Goal: Task Accomplishment & Management: Complete application form

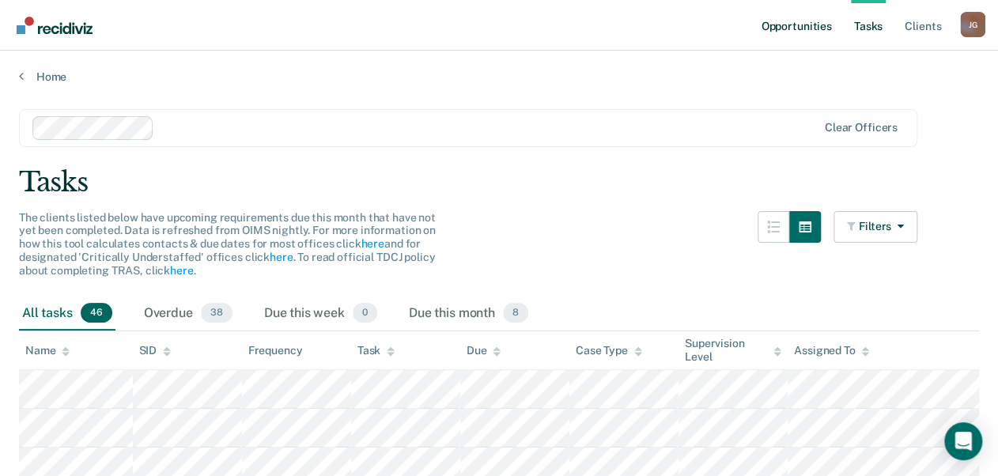
click at [809, 22] on link "Opportunities" at bounding box center [796, 25] width 77 height 51
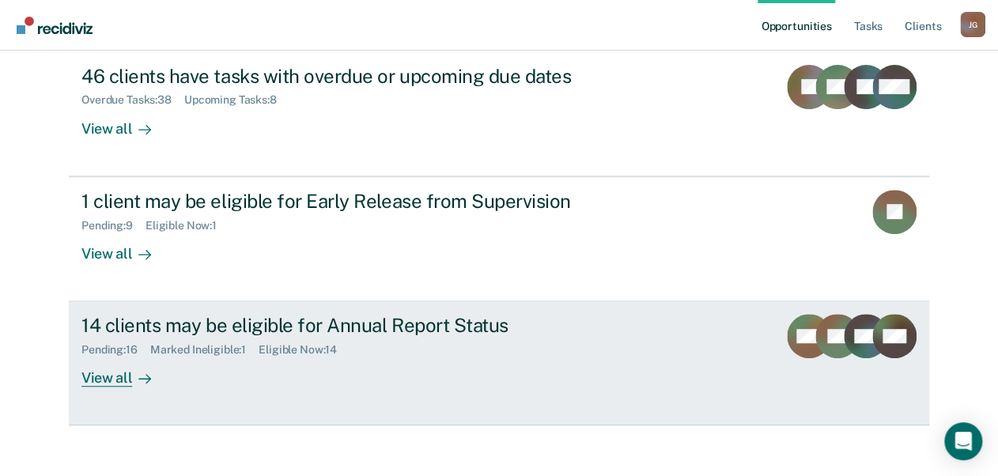
scroll to position [196, 0]
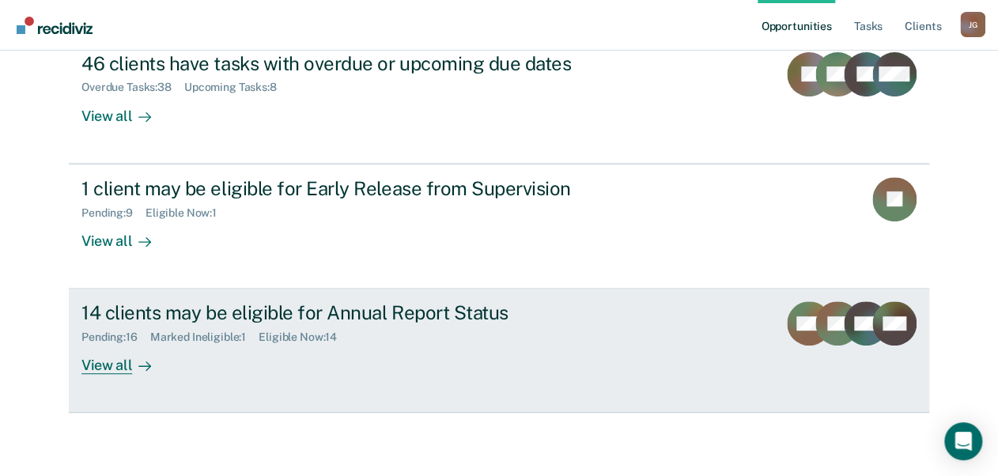
click at [281, 316] on div "14 clients may be eligible for Annual Report Status" at bounding box center [358, 312] width 555 height 23
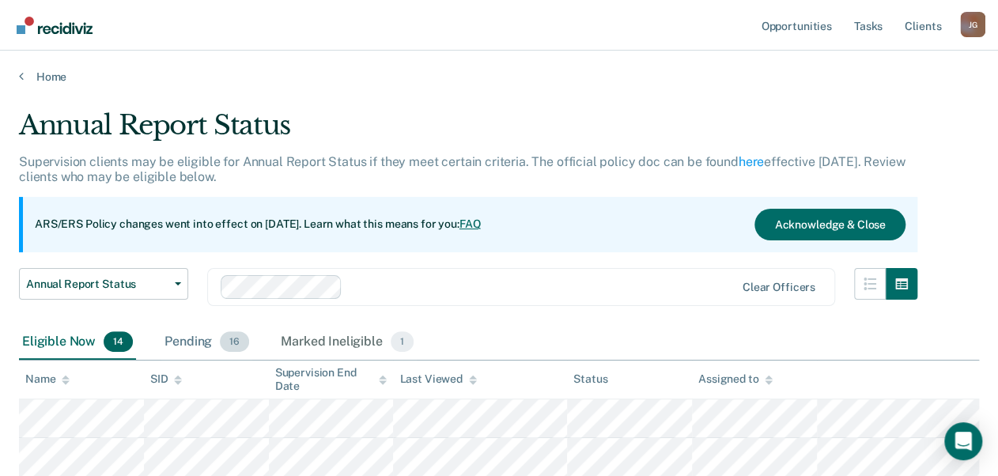
click at [202, 342] on div "Pending 16" at bounding box center [206, 342] width 91 height 35
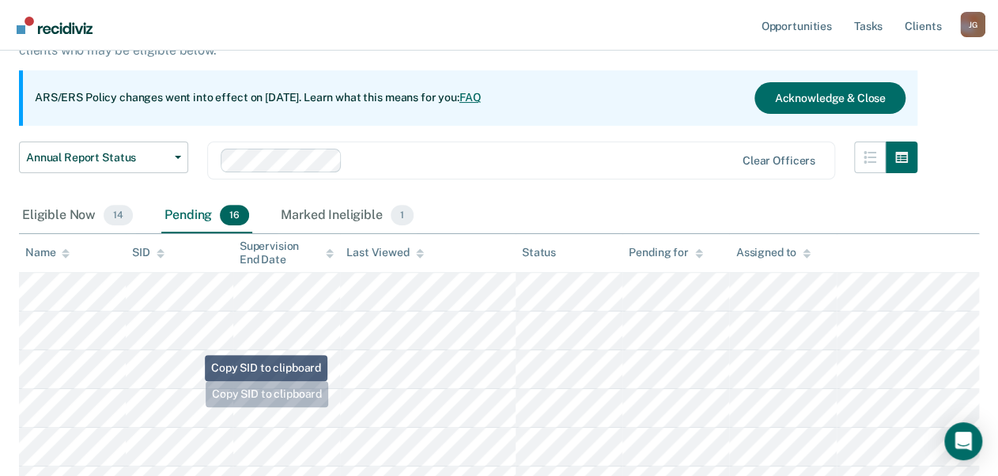
scroll to position [253, 0]
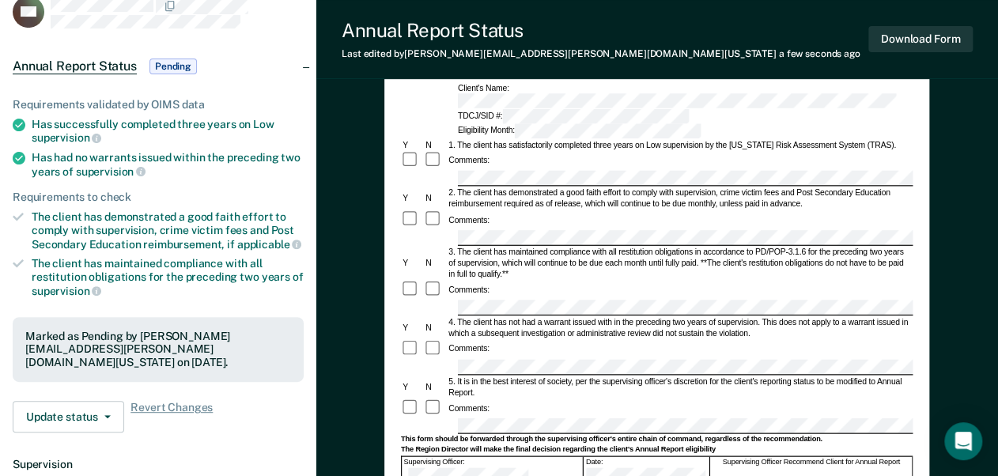
scroll to position [253, 0]
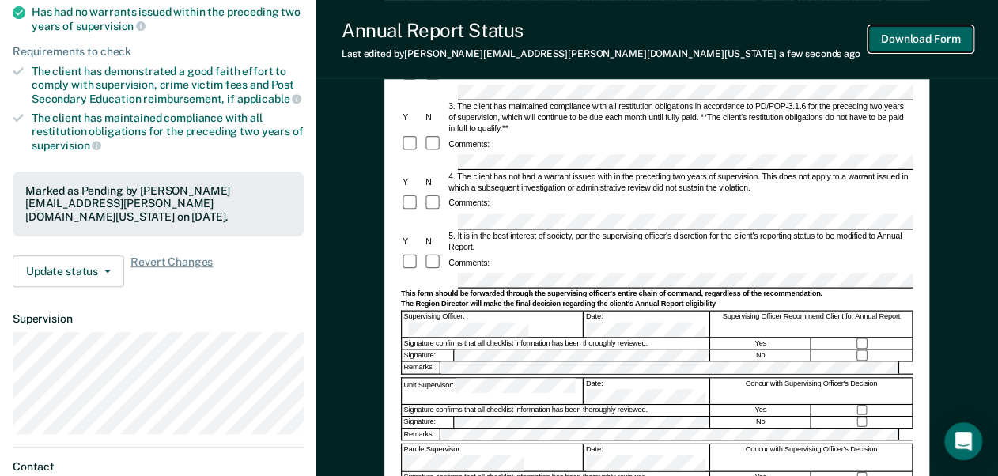
click at [920, 39] on button "Download Form" at bounding box center [920, 39] width 104 height 26
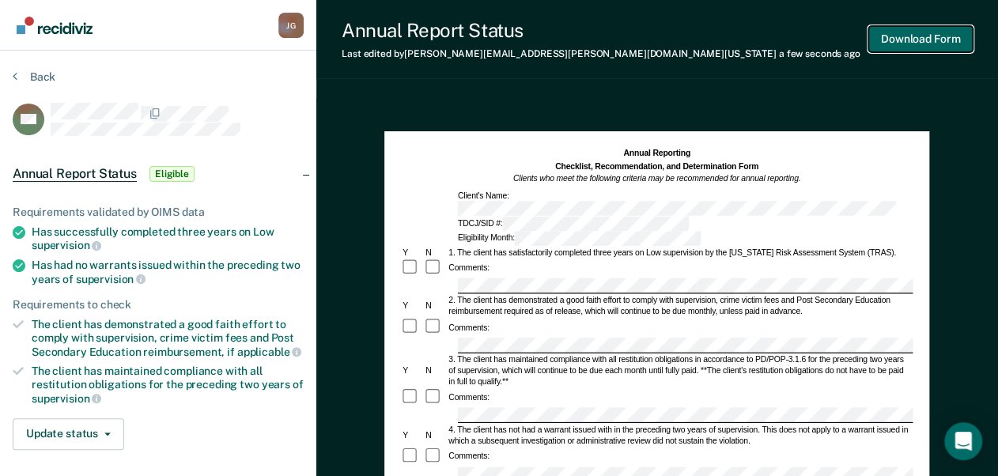
click at [924, 36] on button "Download Form" at bounding box center [920, 39] width 104 height 26
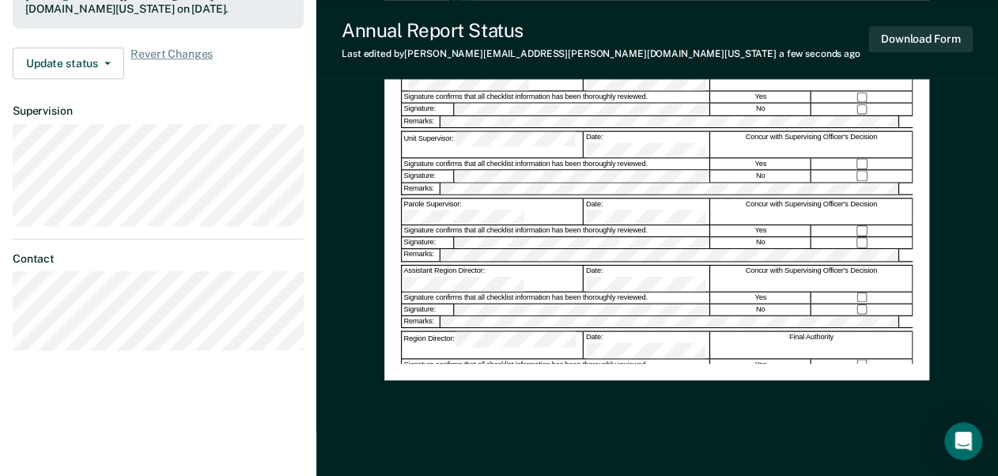
scroll to position [489, 0]
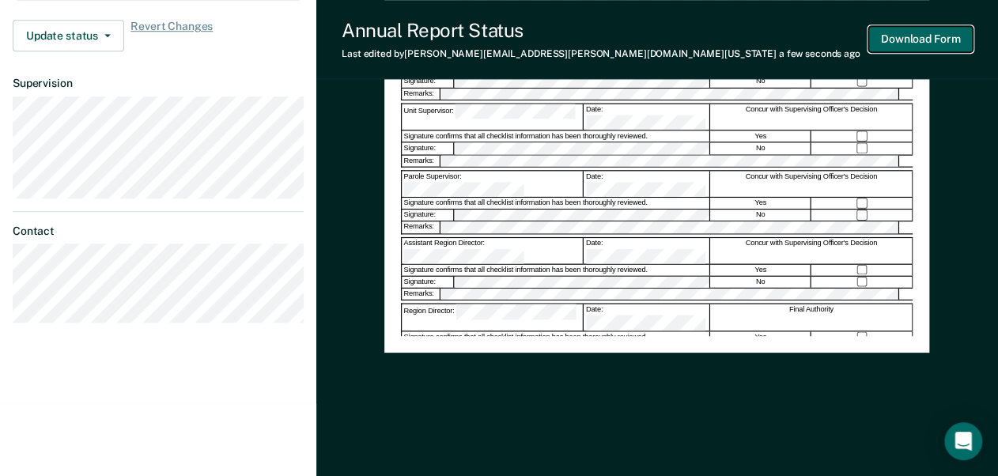
click at [932, 32] on button "Download Form" at bounding box center [920, 39] width 104 height 26
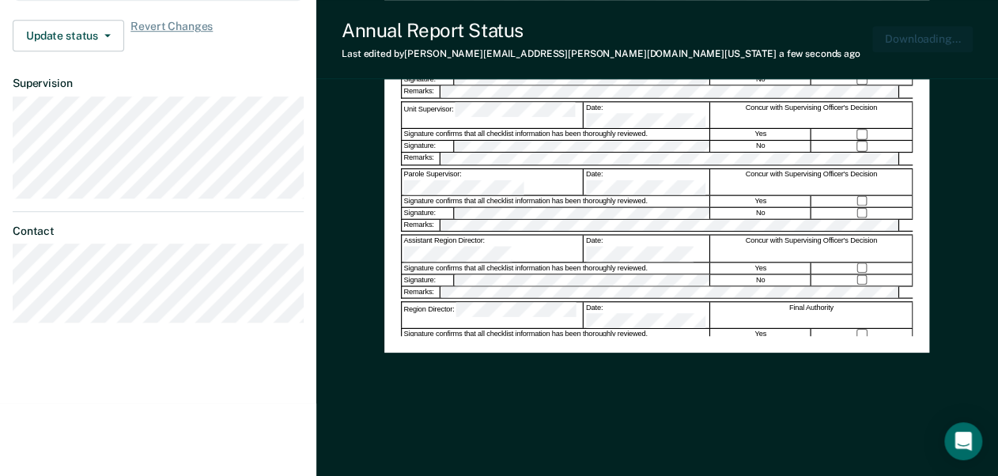
scroll to position [0, 0]
